Goal: Task Accomplishment & Management: Manage account settings

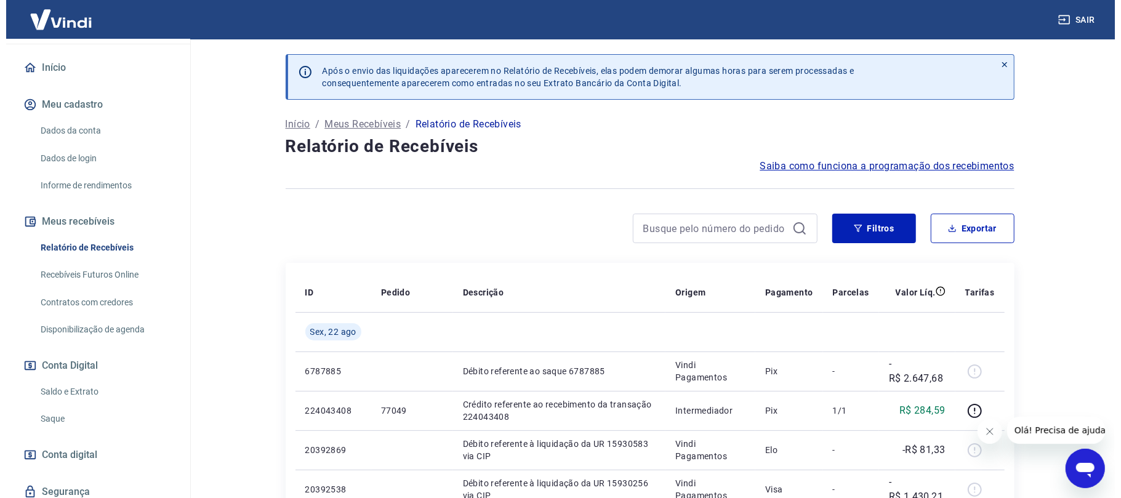
scroll to position [158, 0]
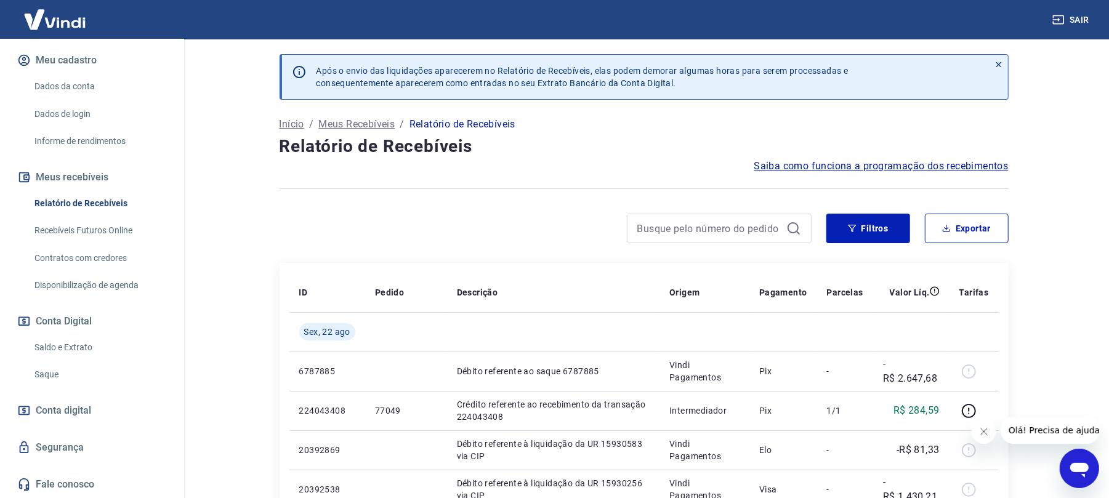
click at [74, 379] on link "Saque" at bounding box center [100, 374] width 140 height 25
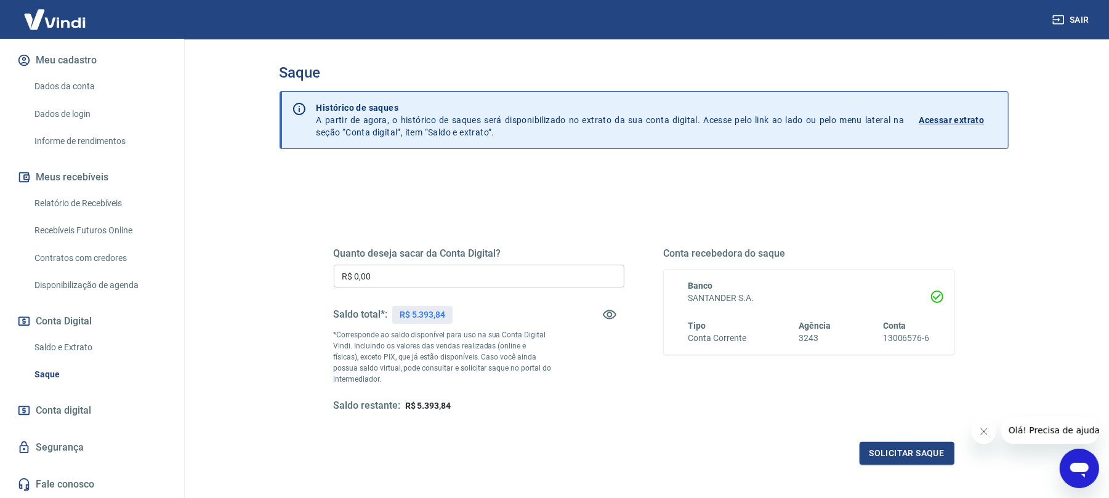
click at [457, 272] on input "R$ 0,00" at bounding box center [479, 276] width 291 height 23
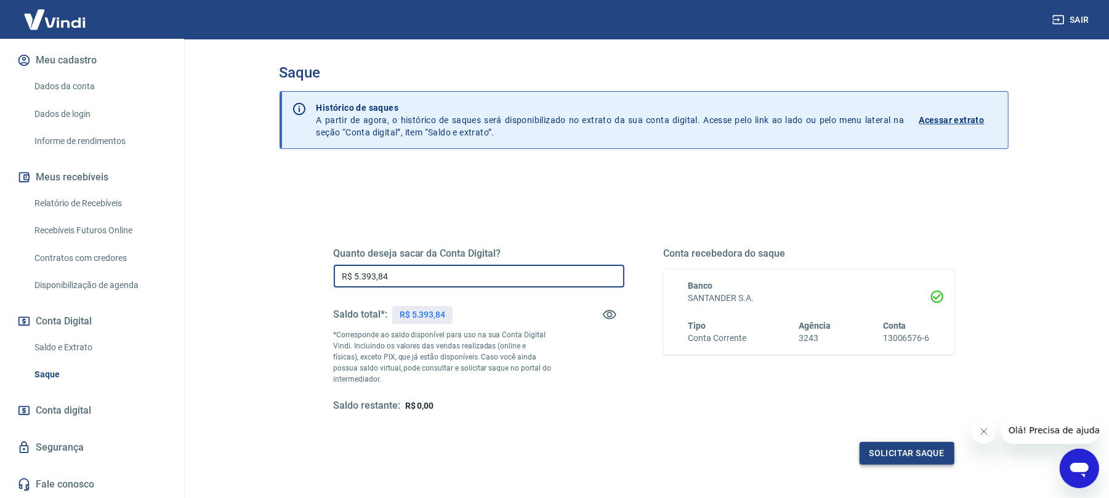
type input "R$ 5.393,84"
click at [879, 459] on button "Solicitar saque" at bounding box center [907, 453] width 95 height 23
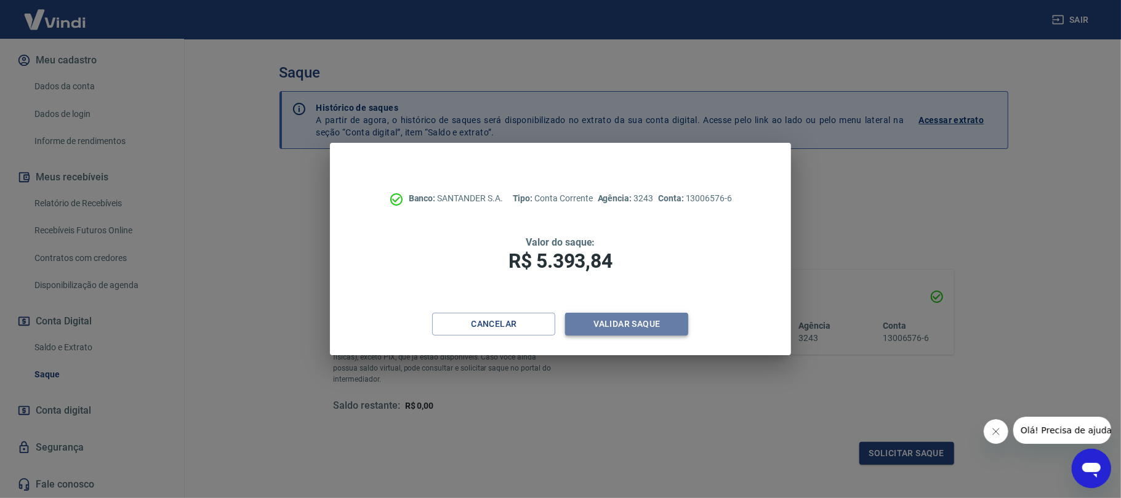
click at [636, 313] on button "Validar saque" at bounding box center [626, 324] width 123 height 23
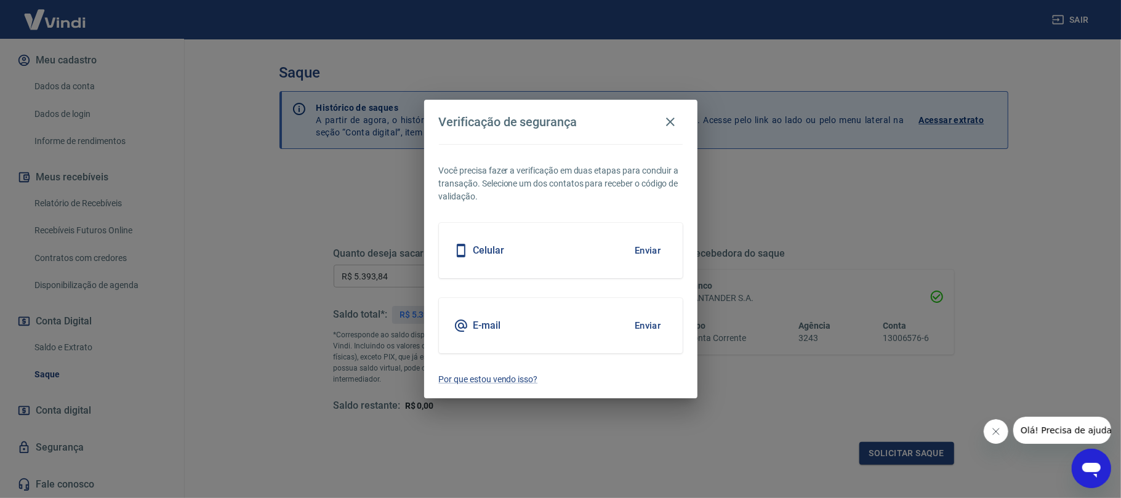
click at [654, 251] on button "Enviar" at bounding box center [648, 251] width 40 height 26
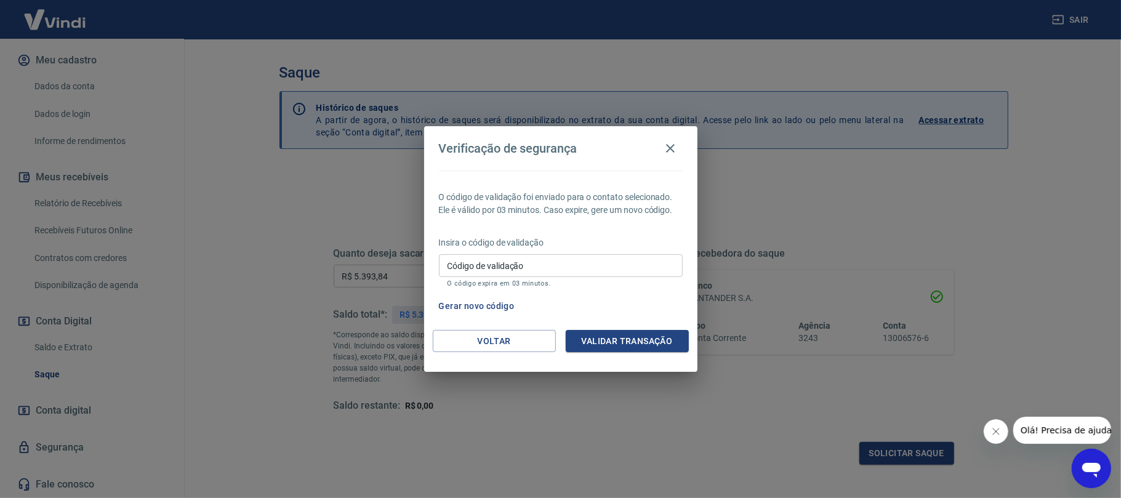
click at [565, 280] on p "O código expira em 03 minutos." at bounding box center [561, 284] width 227 height 8
click at [558, 261] on input "Código de validação" at bounding box center [561, 265] width 244 height 23
type input "381984"
click at [653, 334] on button "Validar transação" at bounding box center [627, 341] width 123 height 23
